Goal: Information Seeking & Learning: Check status

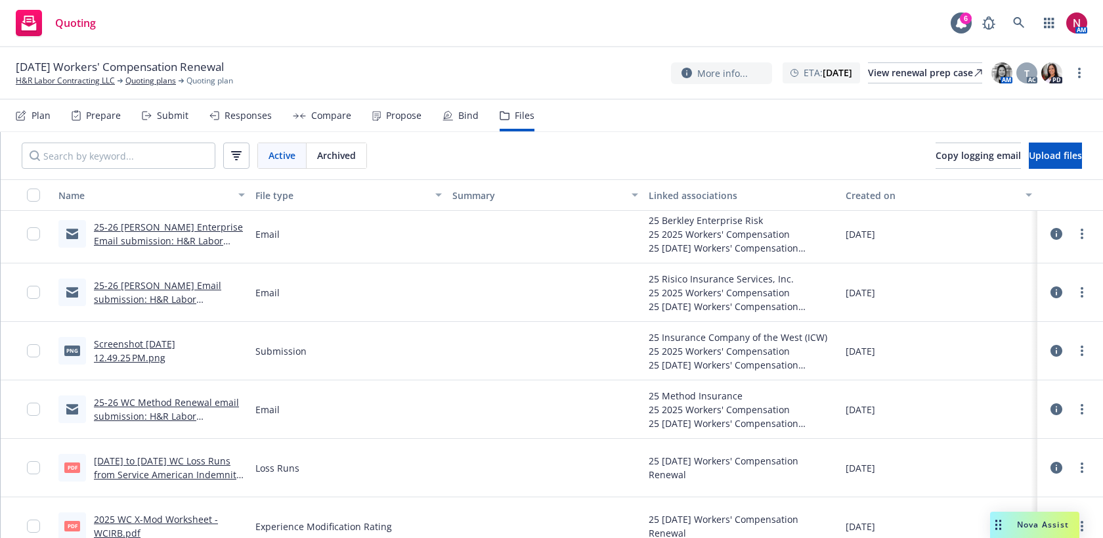
scroll to position [357, 0]
